Goal: Check status: Check status

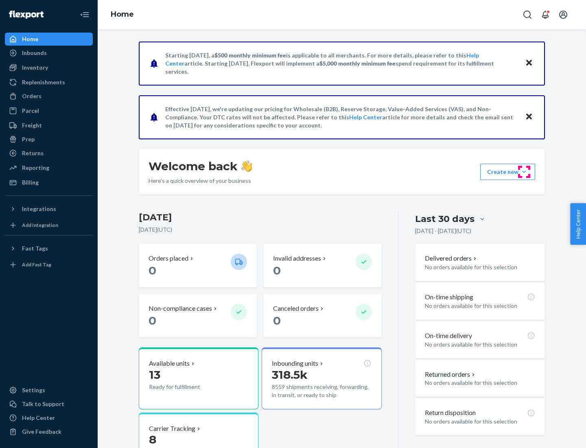
click at [524, 172] on button "Create new Create new inbound Create new order Create new product" at bounding box center [507, 172] width 55 height 16
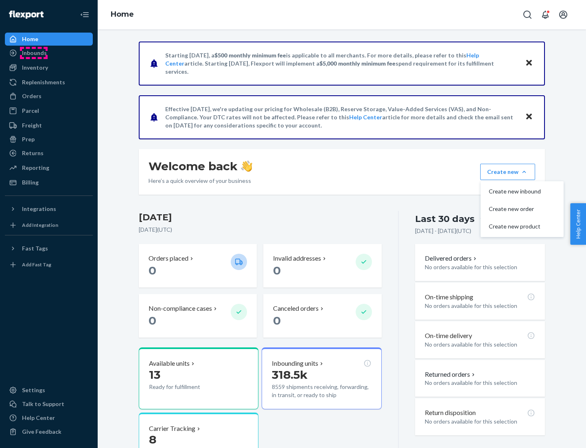
click at [34, 53] on div "Inbounds" at bounding box center [34, 53] width 25 height 8
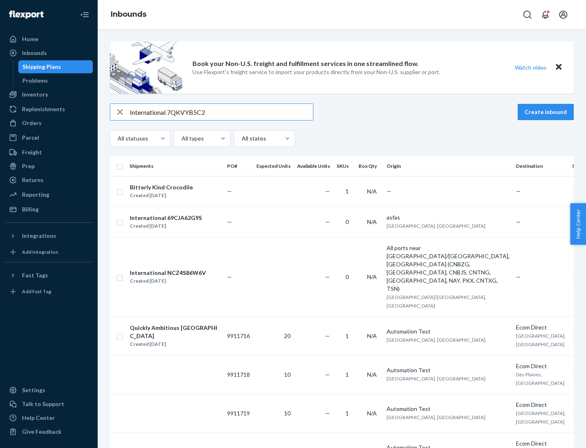
type input "International 7QKVYB5C29"
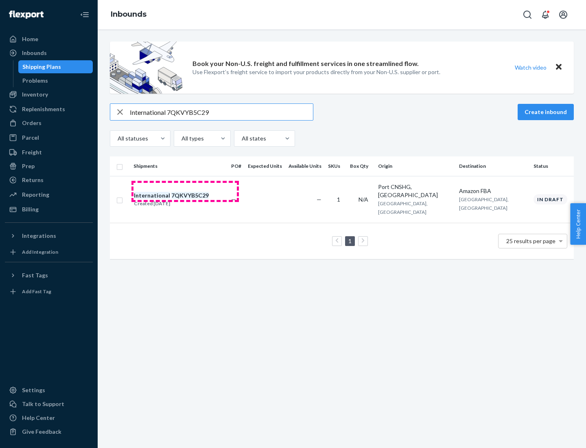
click at [185, 199] on div "Created [DATE]" at bounding box center [171, 203] width 75 height 8
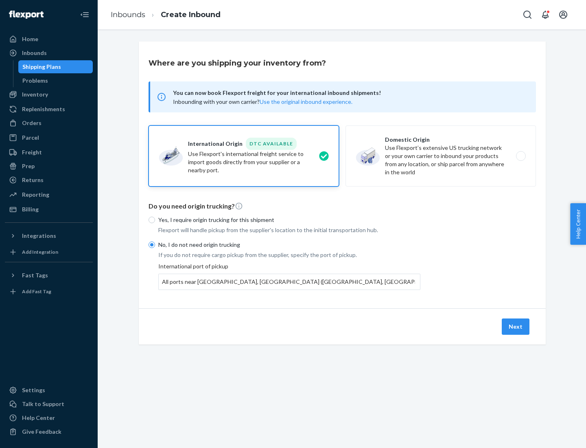
click at [516, 326] on button "Next" at bounding box center [516, 326] width 28 height 16
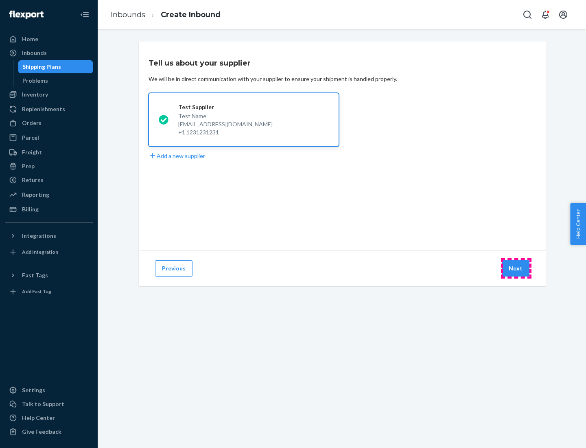
click at [516, 268] on button "Next" at bounding box center [516, 268] width 28 height 16
